Goal: Task Accomplishment & Management: Manage account settings

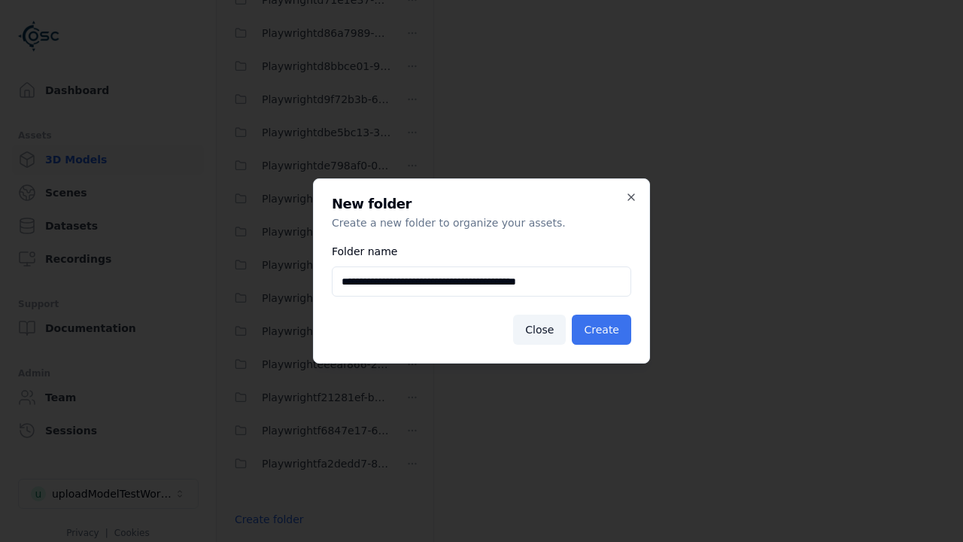
type input "**********"
click at [603, 330] on button "Create" at bounding box center [601, 329] width 59 height 30
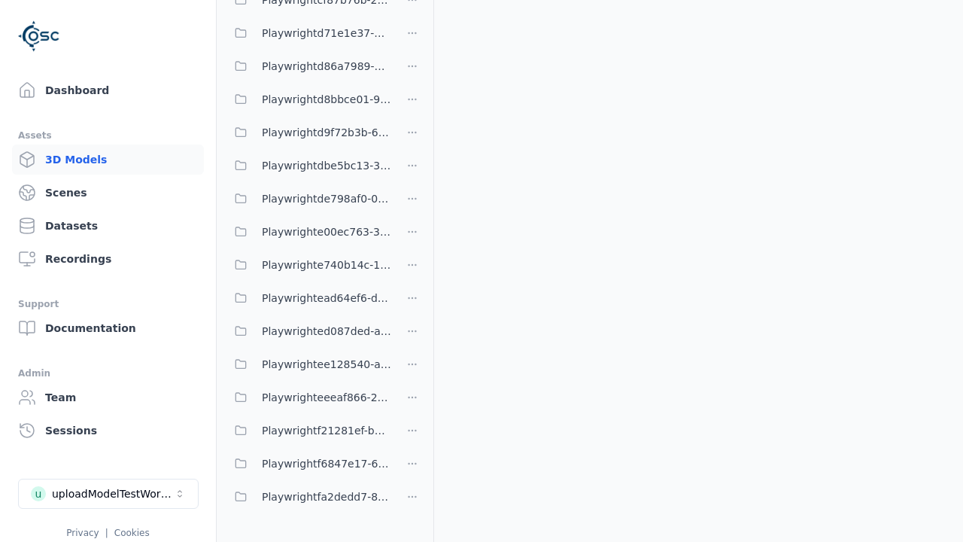
scroll to position [789, 0]
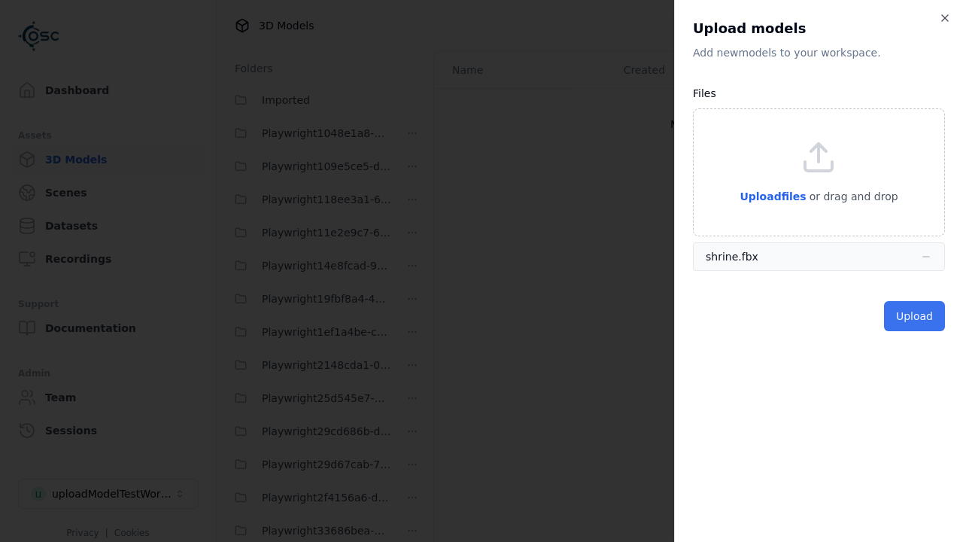
click at [916, 315] on button "Upload" at bounding box center [914, 316] width 61 height 30
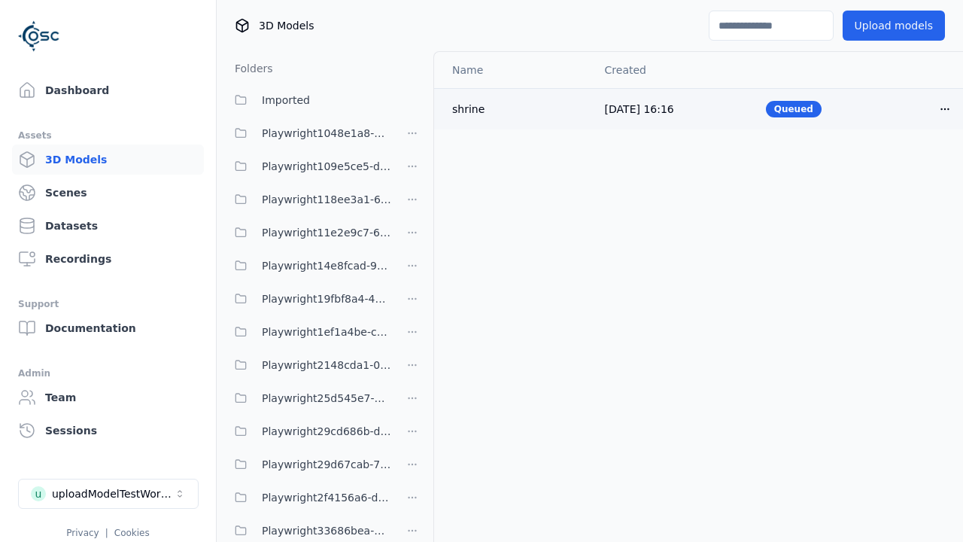
click at [919, 108] on html "Support Dashboard Assets 3D Models Scenes Datasets Recordings Support Documenta…" at bounding box center [481, 271] width 963 height 542
click at [886, 166] on div "Delete" at bounding box center [886, 166] width 89 height 24
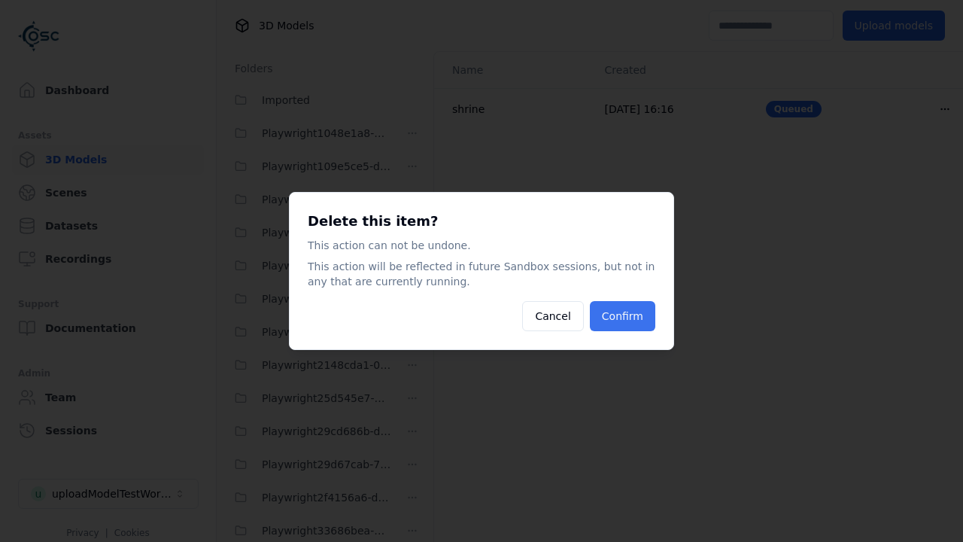
click at [624, 316] on button "Confirm" at bounding box center [622, 316] width 65 height 30
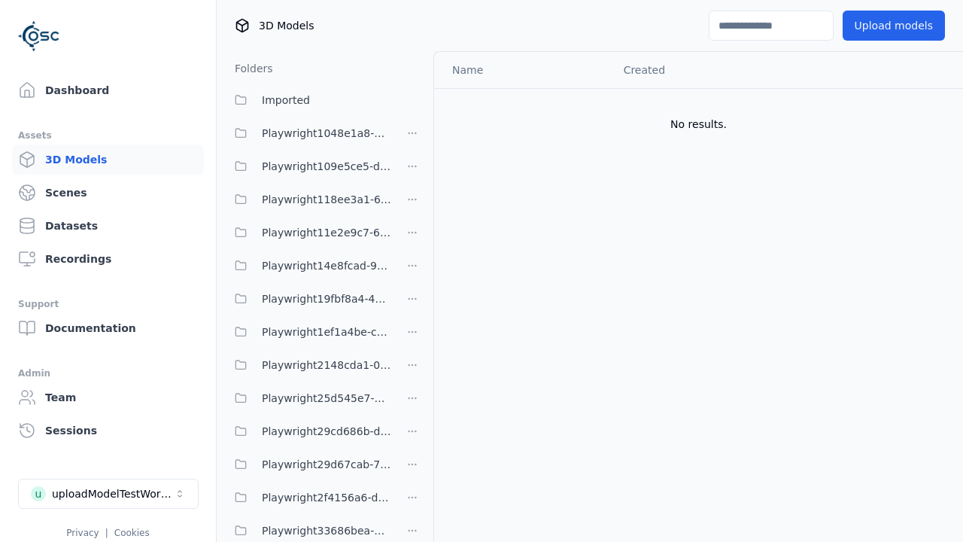
click at [412, 270] on html "Support Dashboard Assets 3D Models Scenes Datasets Recordings Support Documenta…" at bounding box center [481, 271] width 963 height 542
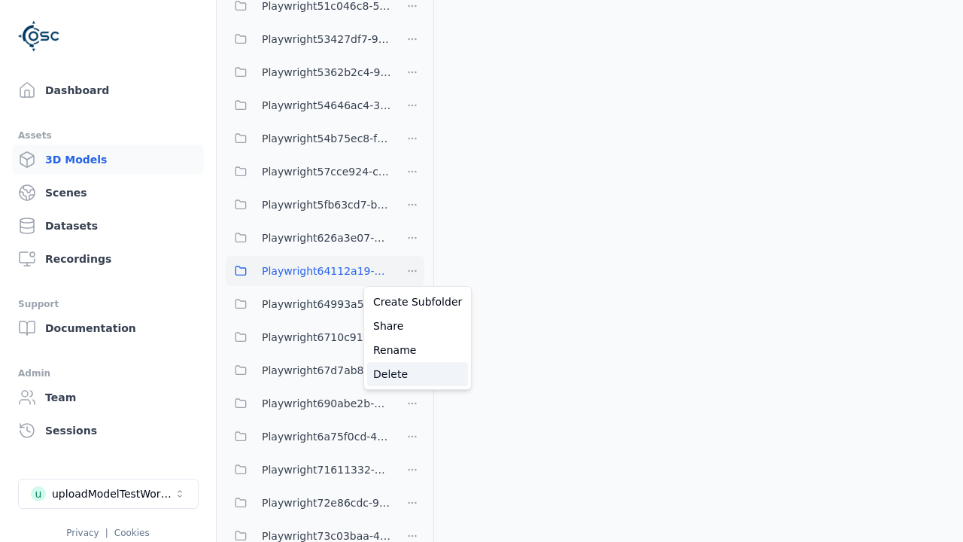
click at [412, 373] on div "Delete" at bounding box center [417, 374] width 101 height 24
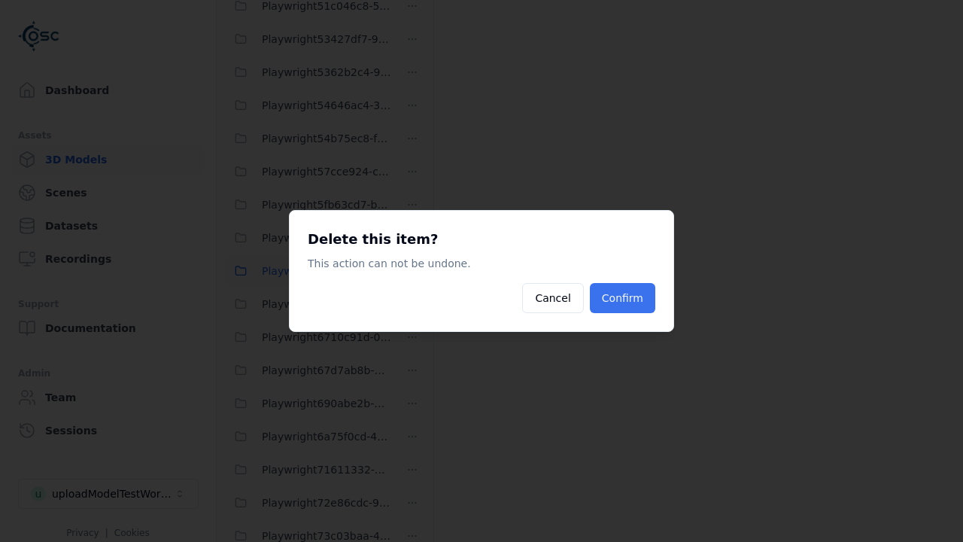
click at [624, 298] on button "Confirm" at bounding box center [622, 298] width 65 height 30
